Goal: Contribute content: Add original content to the website for others to see

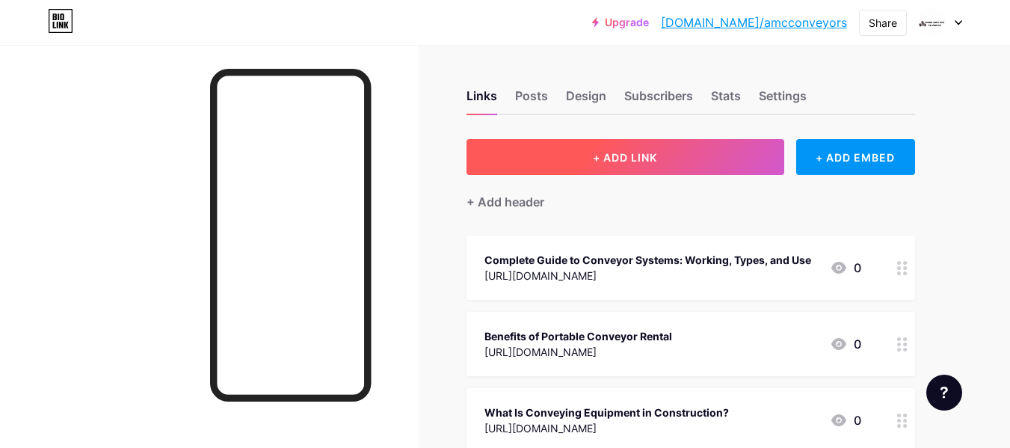
click at [694, 167] on button "+ ADD LINK" at bounding box center [625, 157] width 318 height 36
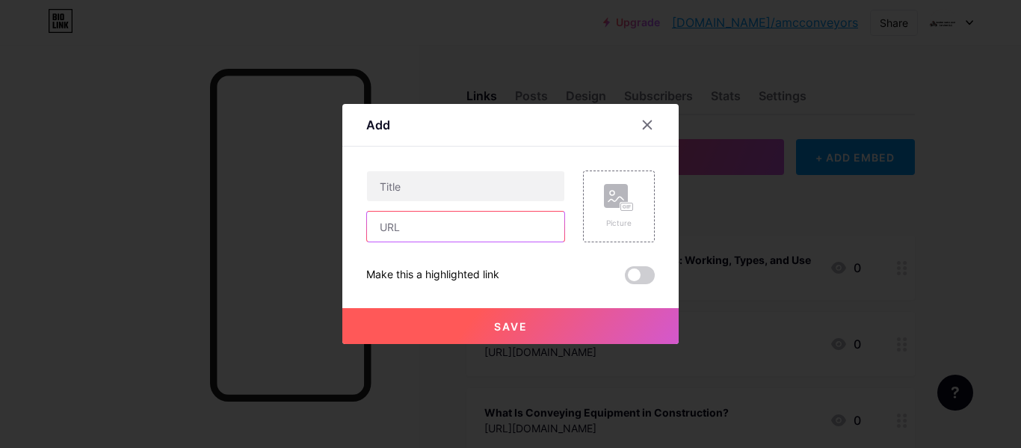
click at [460, 232] on input "text" at bounding box center [465, 227] width 197 height 30
paste input "[URL][DOMAIN_NAME]"
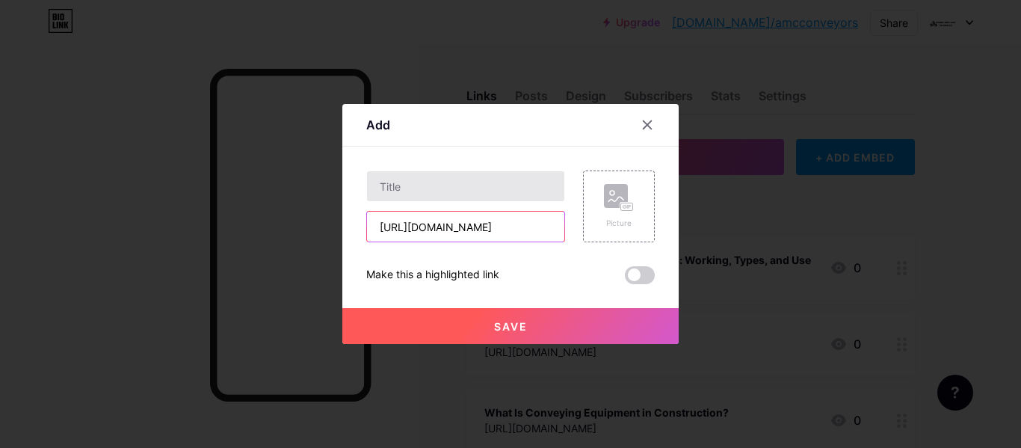
type input "[URL][DOMAIN_NAME]"
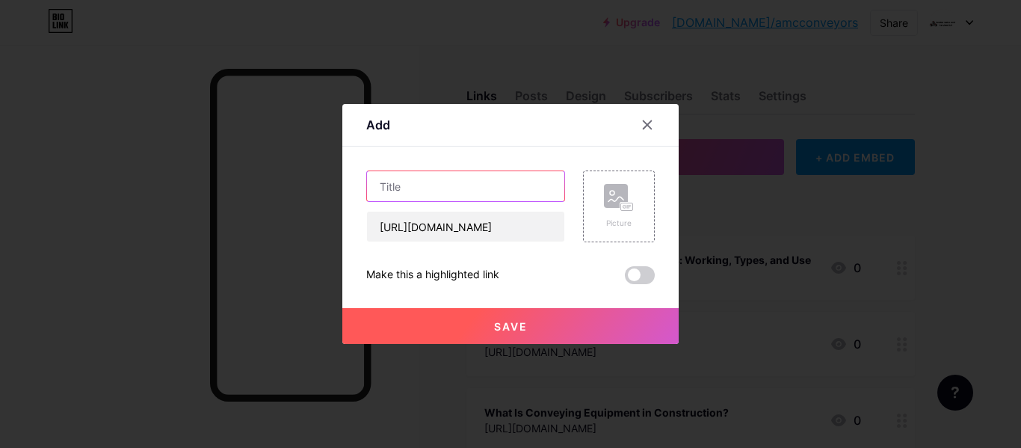
scroll to position [0, 0]
click at [442, 200] on input "text" at bounding box center [465, 186] width 197 height 30
paste input "Construction Conveyor Rental: A Smarter Way to Move Materials."
type input "Construction Conveyor Rental: A Smarter Way to Move Materials."
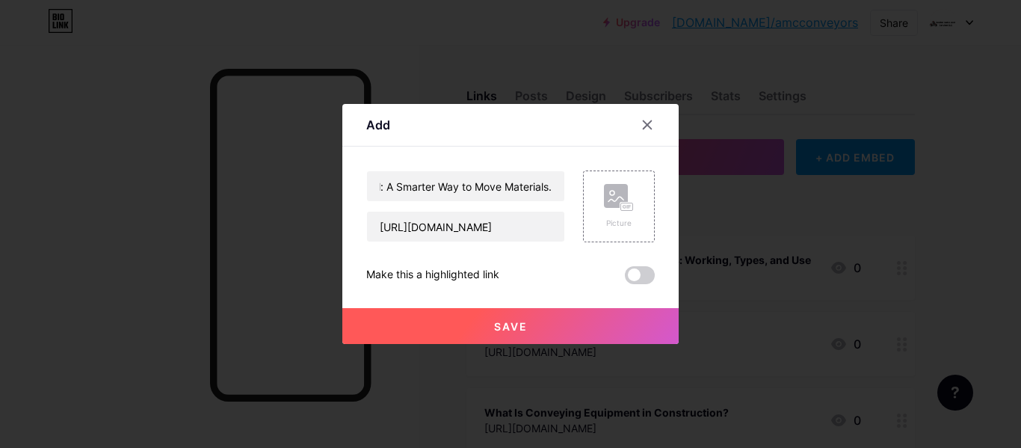
click at [630, 274] on span at bounding box center [640, 275] width 30 height 18
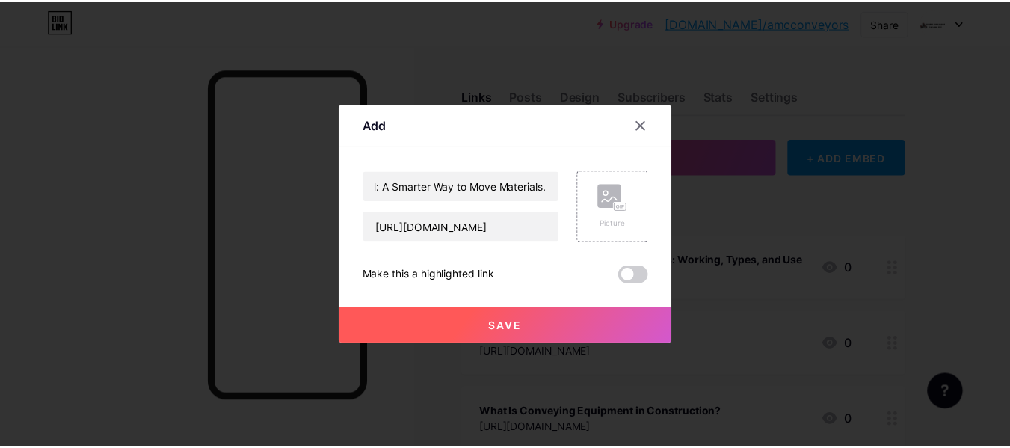
scroll to position [0, 0]
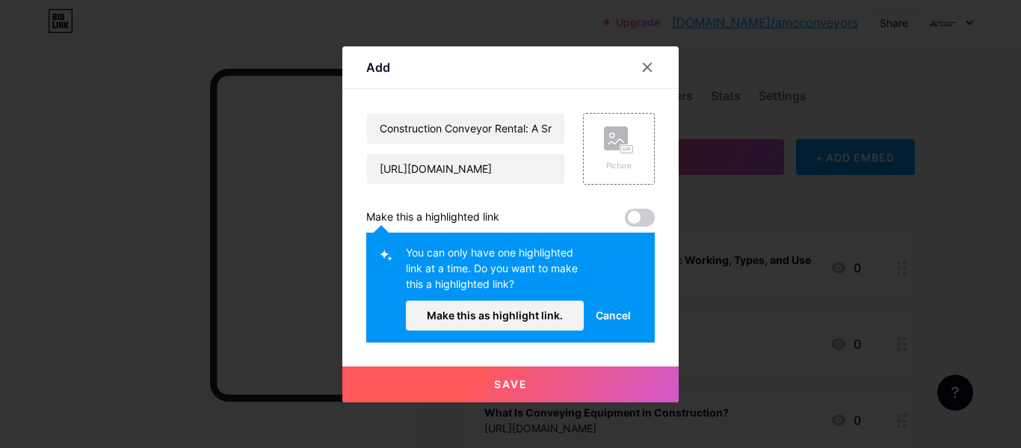
click at [635, 222] on span at bounding box center [640, 218] width 30 height 18
click at [525, 315] on span "Make this as highlight link." at bounding box center [495, 315] width 136 height 13
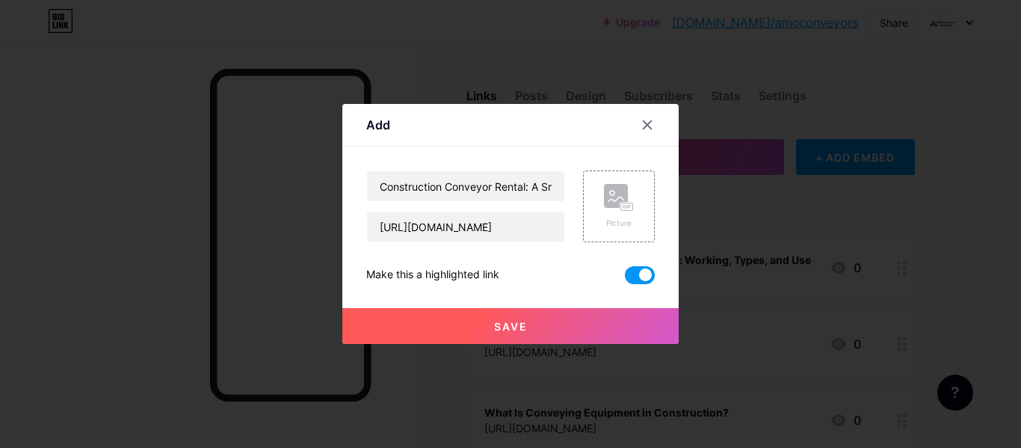
click at [548, 336] on button "Save" at bounding box center [510, 326] width 336 height 36
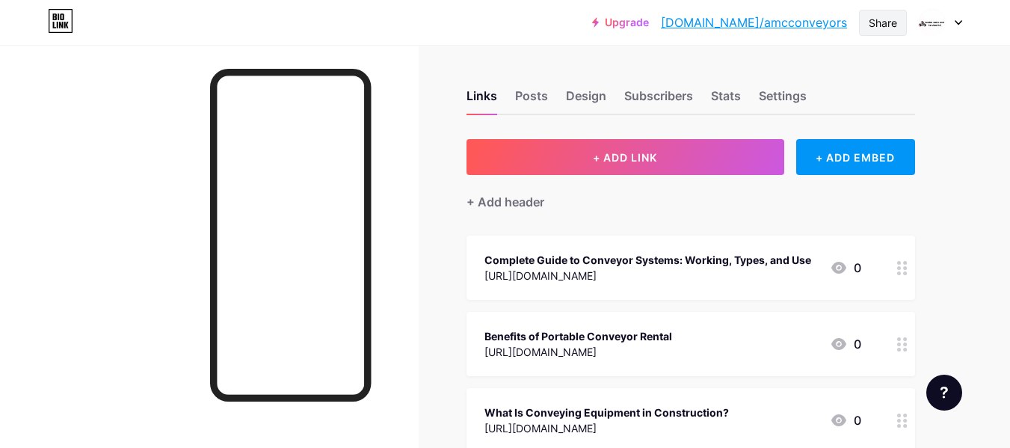
click at [874, 25] on div "Share" at bounding box center [882, 23] width 28 height 16
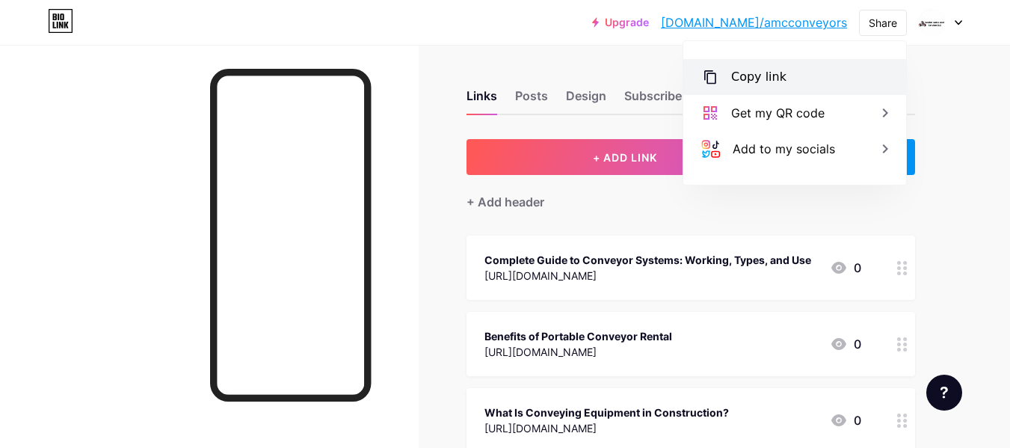
click at [792, 84] on div "Copy link" at bounding box center [794, 77] width 223 height 36
